Goal: Navigation & Orientation: Find specific page/section

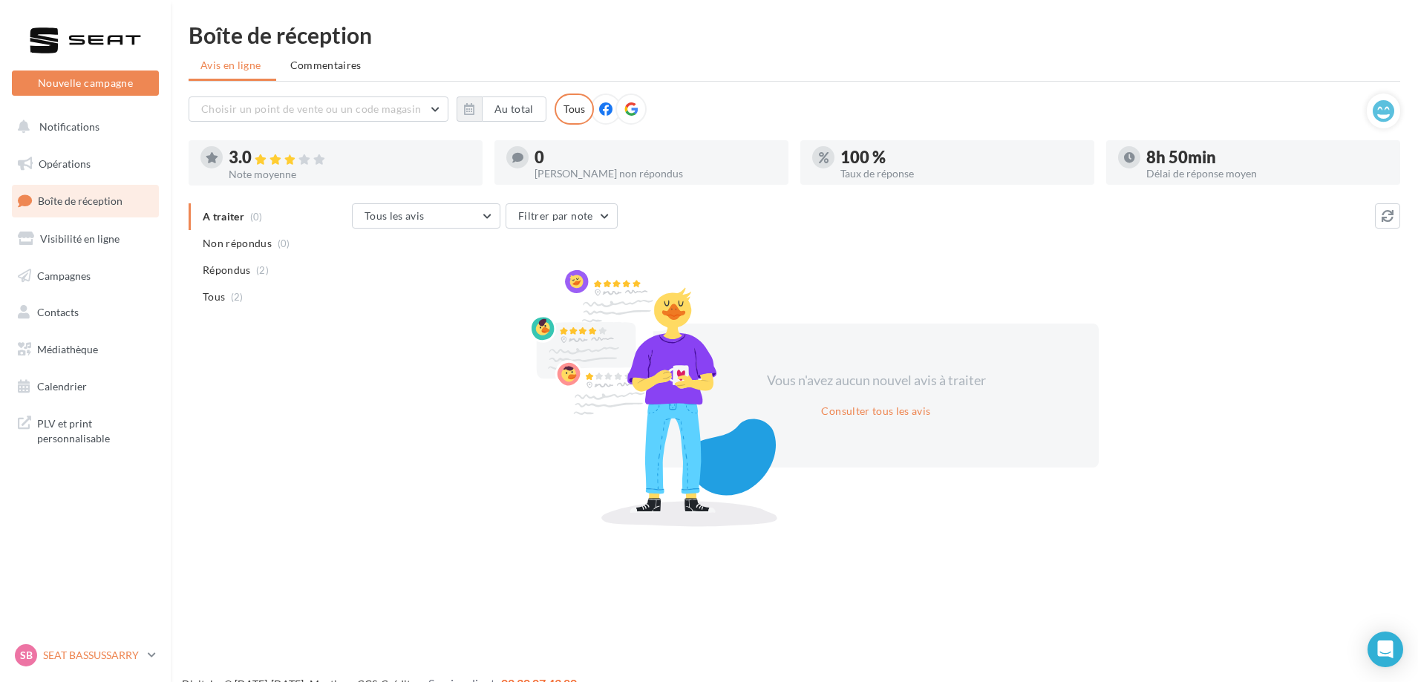
click at [94, 656] on p "SEAT BASSUSSARRY" at bounding box center [92, 655] width 99 height 15
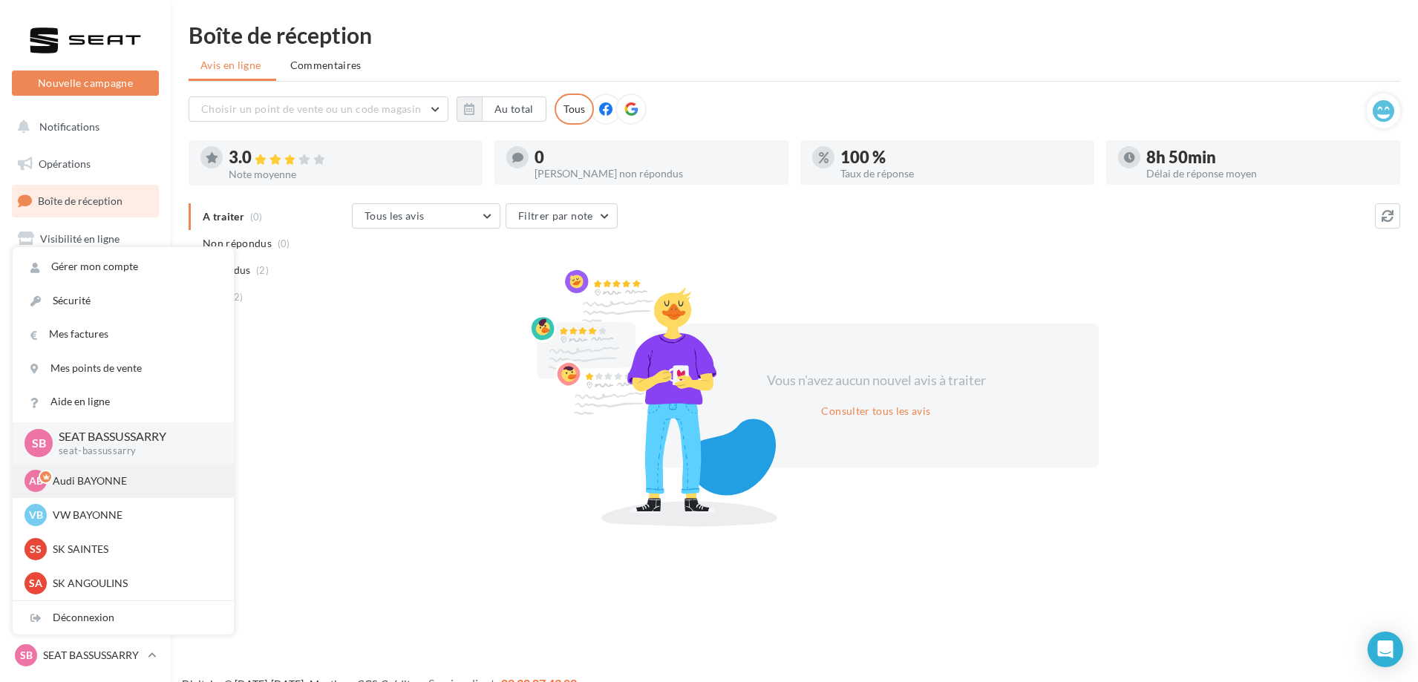
click at [96, 483] on p "Audi BAYONNE" at bounding box center [134, 481] width 163 height 15
